Goal: Navigation & Orientation: Understand site structure

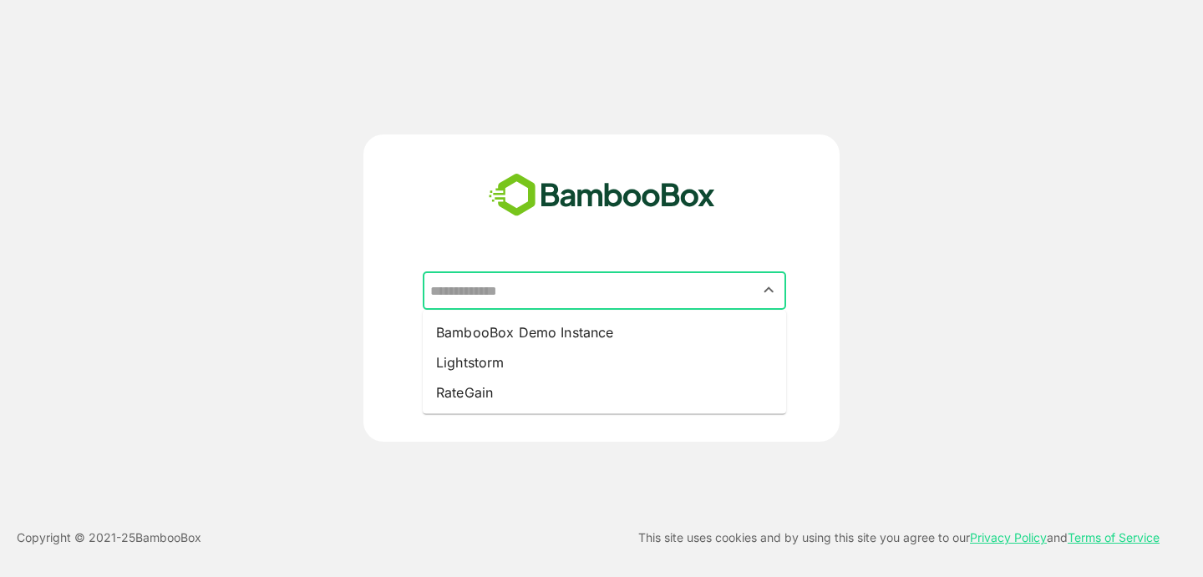
click at [531, 287] on input "text" at bounding box center [604, 291] width 357 height 32
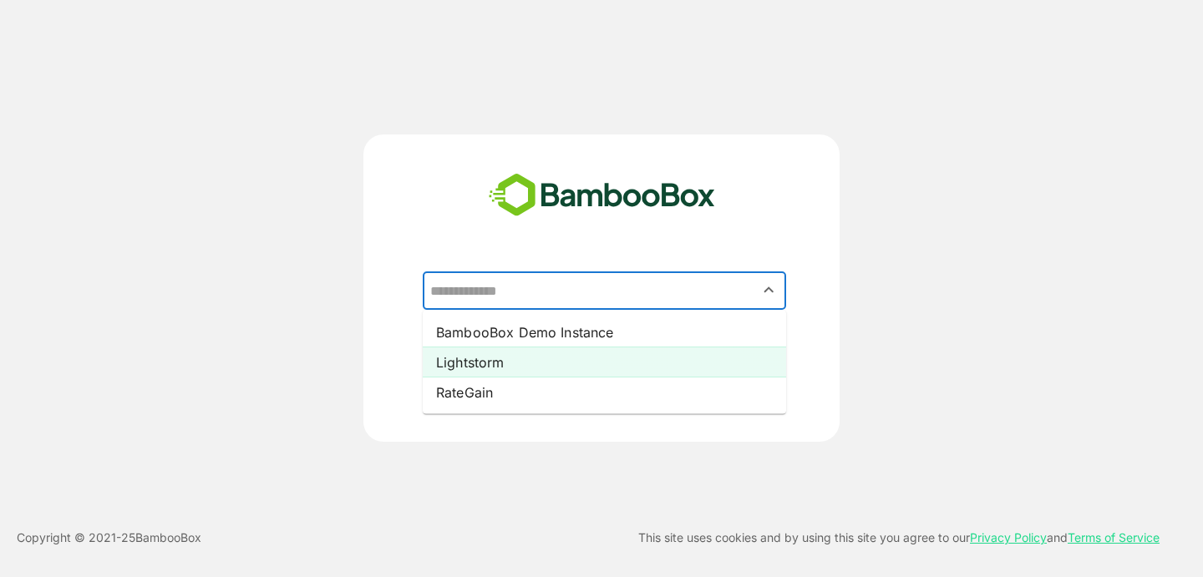
click at [504, 372] on li "Lightstorm" at bounding box center [604, 363] width 363 height 30
type input "**********"
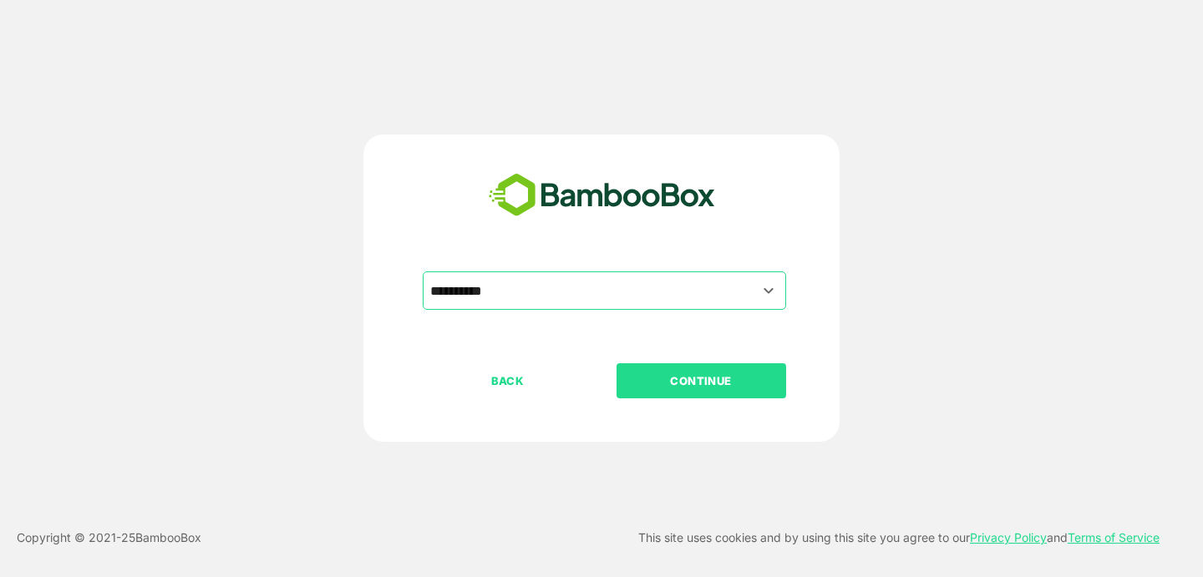
click at [682, 384] on p "CONTINUE" at bounding box center [701, 381] width 167 height 18
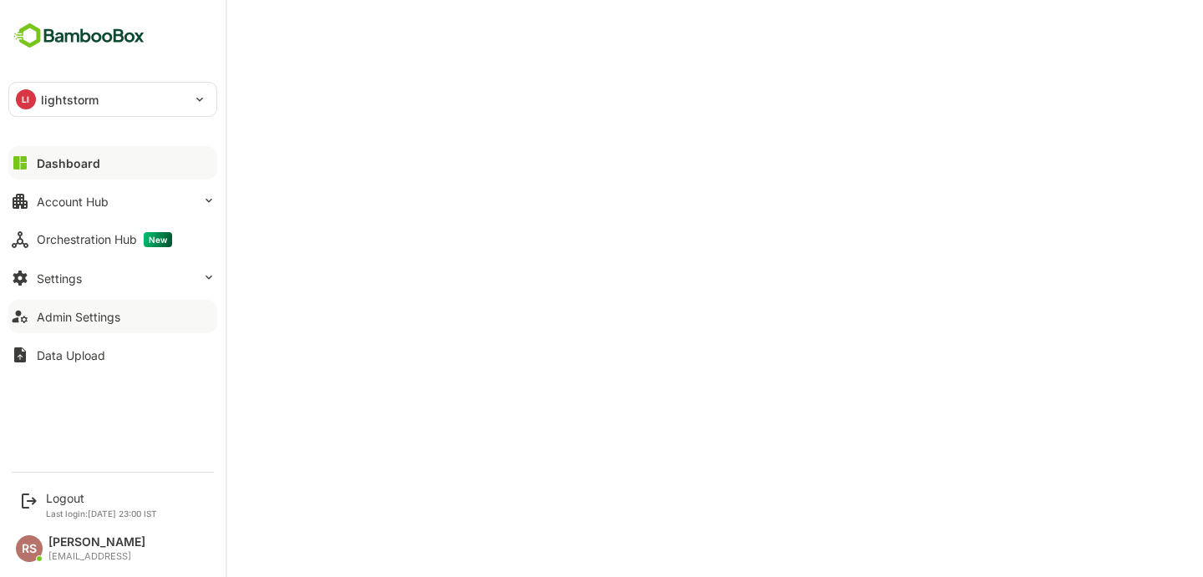
click at [94, 318] on div "Admin Settings" at bounding box center [79, 317] width 84 height 14
click at [64, 198] on div "Account Hub" at bounding box center [73, 202] width 72 height 14
click at [45, 168] on div "Dashboard" at bounding box center [67, 163] width 60 height 14
click at [40, 204] on div "Account Hub" at bounding box center [73, 202] width 72 height 14
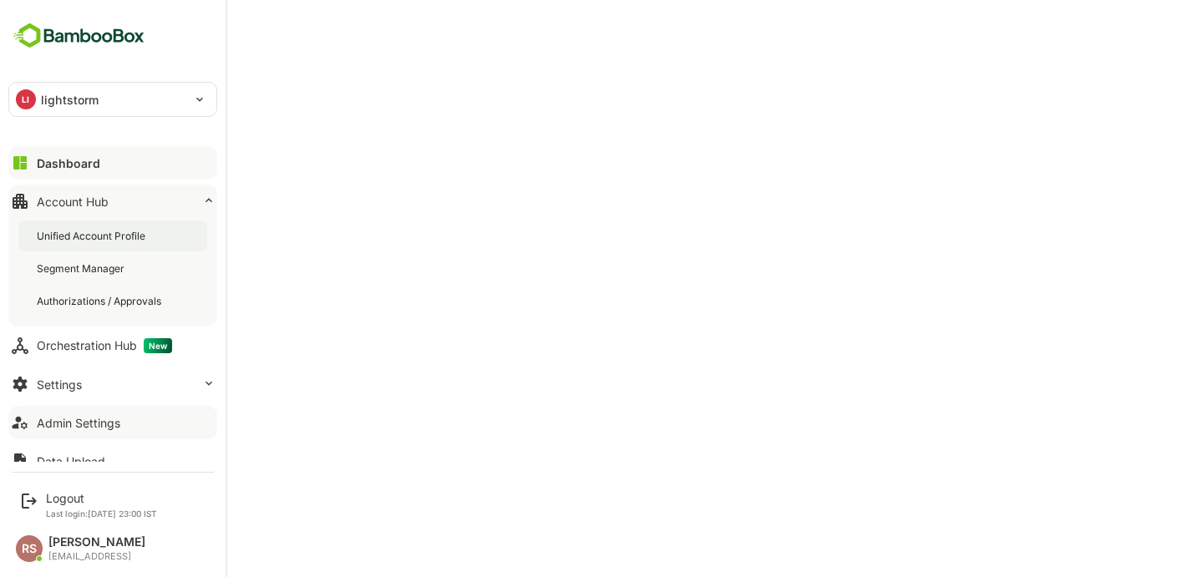
click at [61, 241] on div "Unified Account Profile" at bounding box center [93, 236] width 112 height 14
click at [62, 373] on button "Settings" at bounding box center [112, 384] width 209 height 33
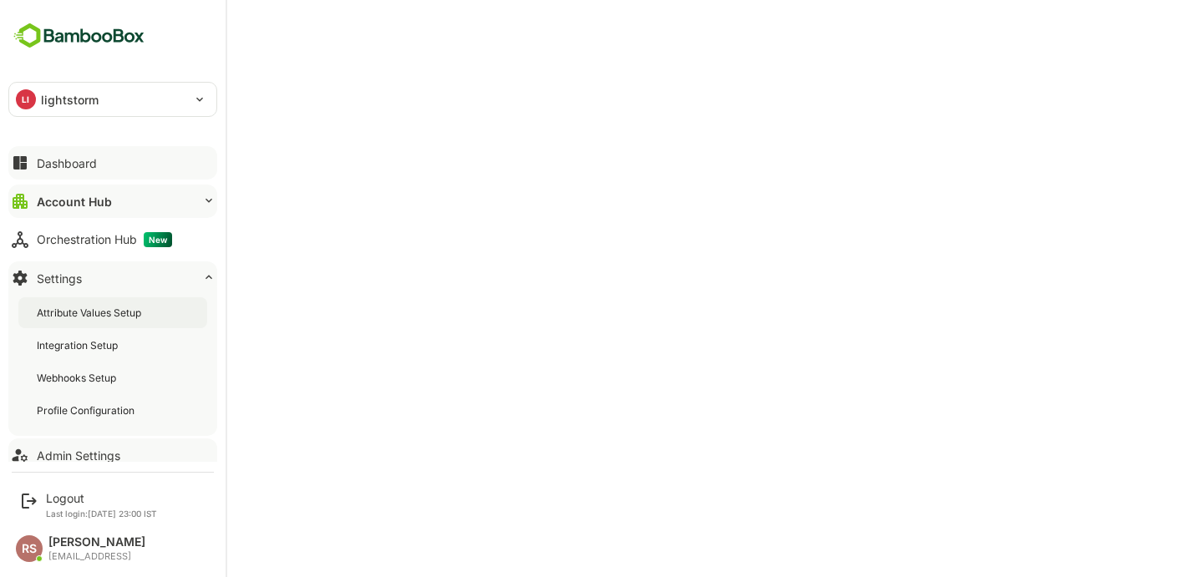
click at [84, 308] on div "Attribute Values Setup" at bounding box center [91, 313] width 108 height 14
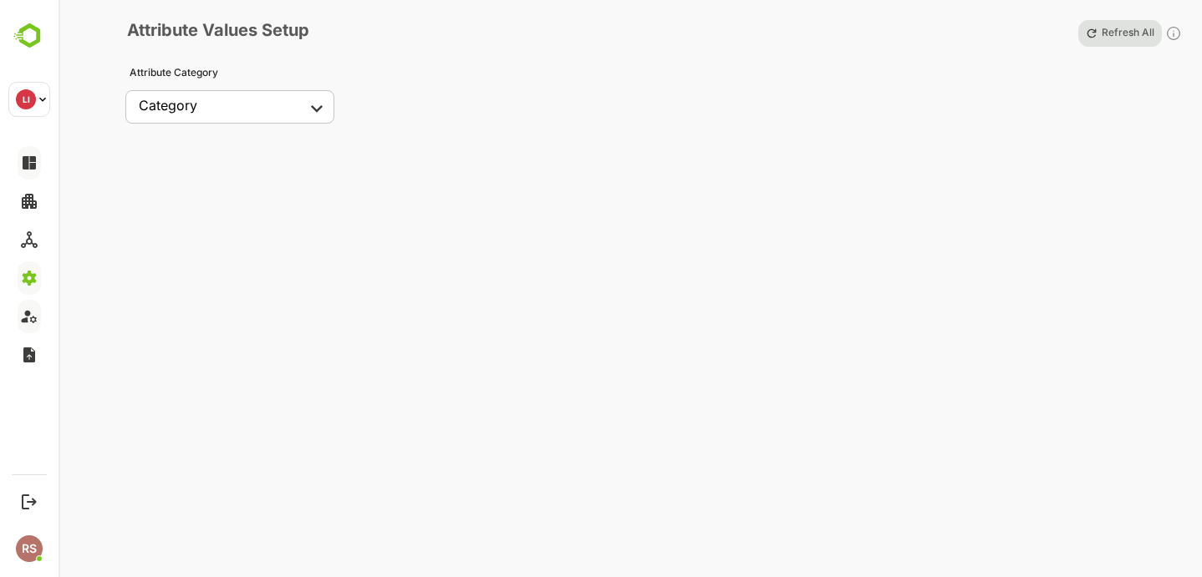
click at [277, 107] on body "**********" at bounding box center [601, 288] width 1202 height 577
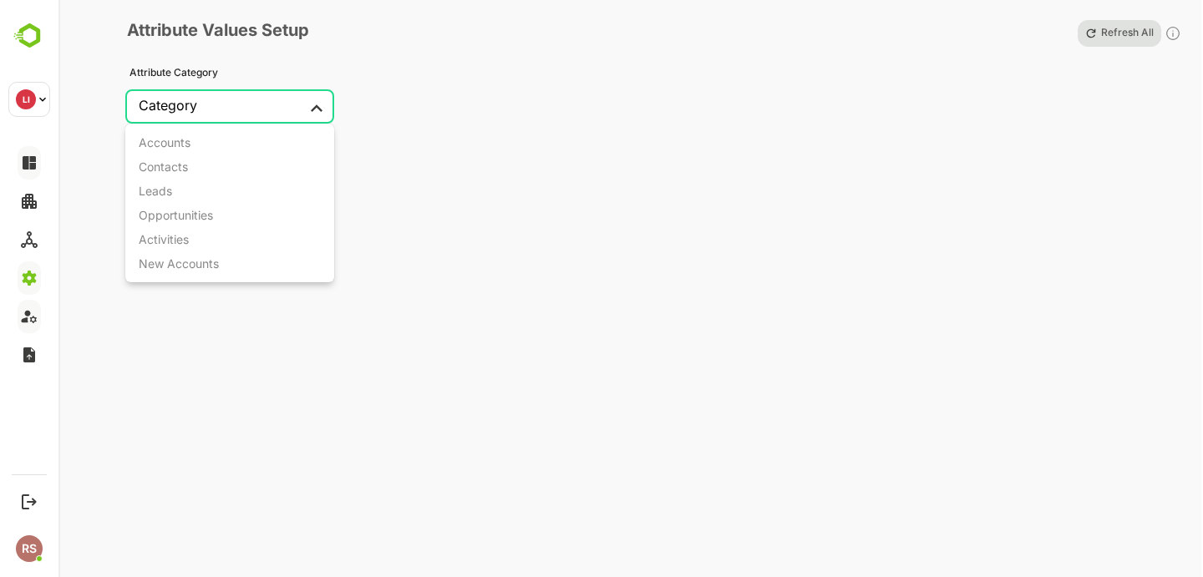
click at [22, 289] on div at bounding box center [601, 288] width 1203 height 577
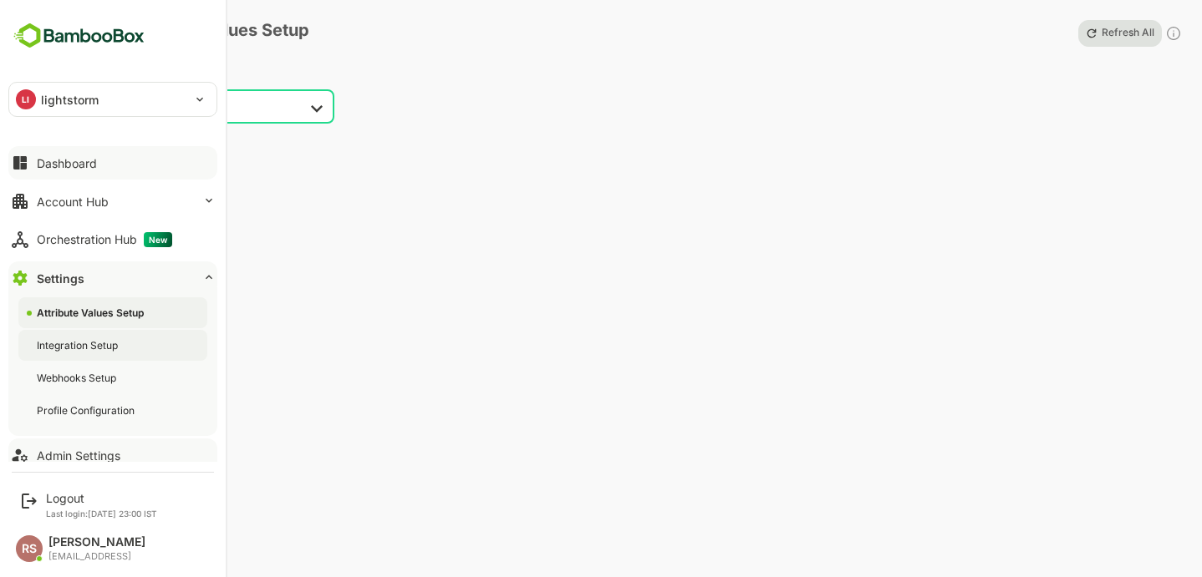
click at [94, 344] on div "Integration Setup" at bounding box center [79, 345] width 84 height 14
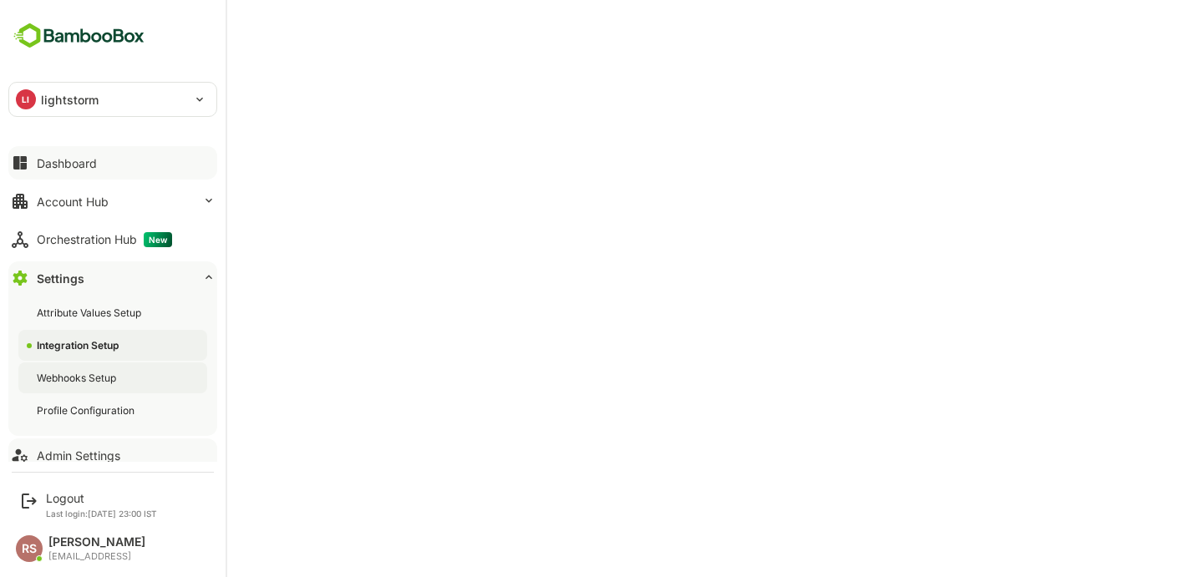
click at [68, 374] on div "Webhooks Setup" at bounding box center [78, 378] width 83 height 14
click at [68, 409] on div "Profile Configuration" at bounding box center [87, 411] width 101 height 14
